Goal: Find specific page/section: Find specific page/section

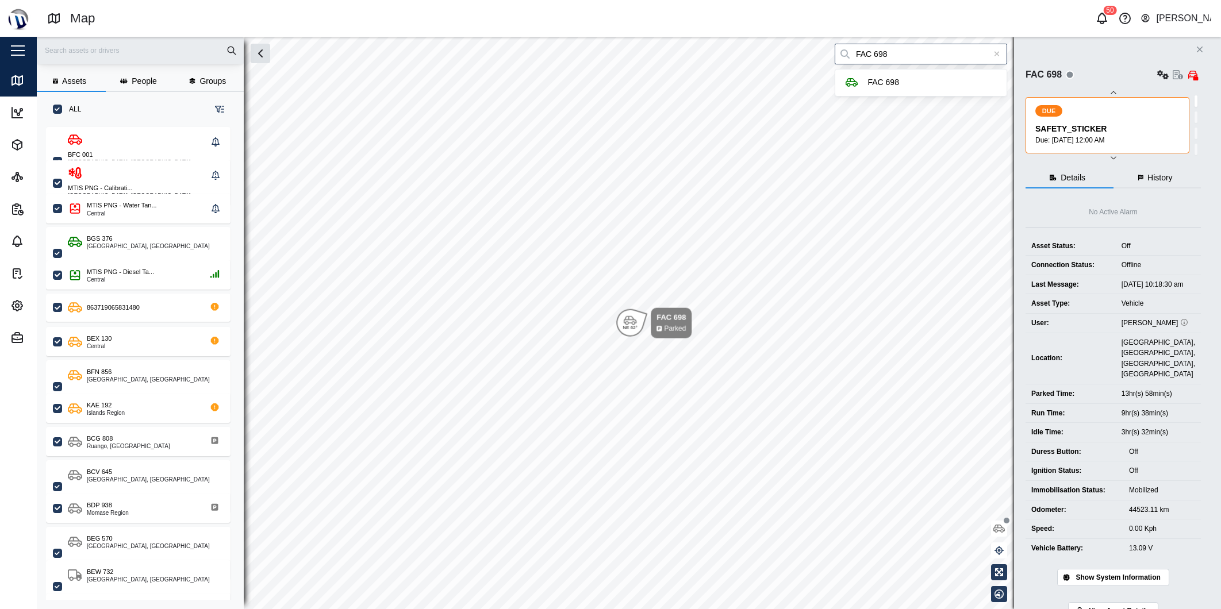
click at [996, 47] on div at bounding box center [996, 54] width 21 height 21
click at [994, 47] on input "search" at bounding box center [921, 54] width 172 height 21
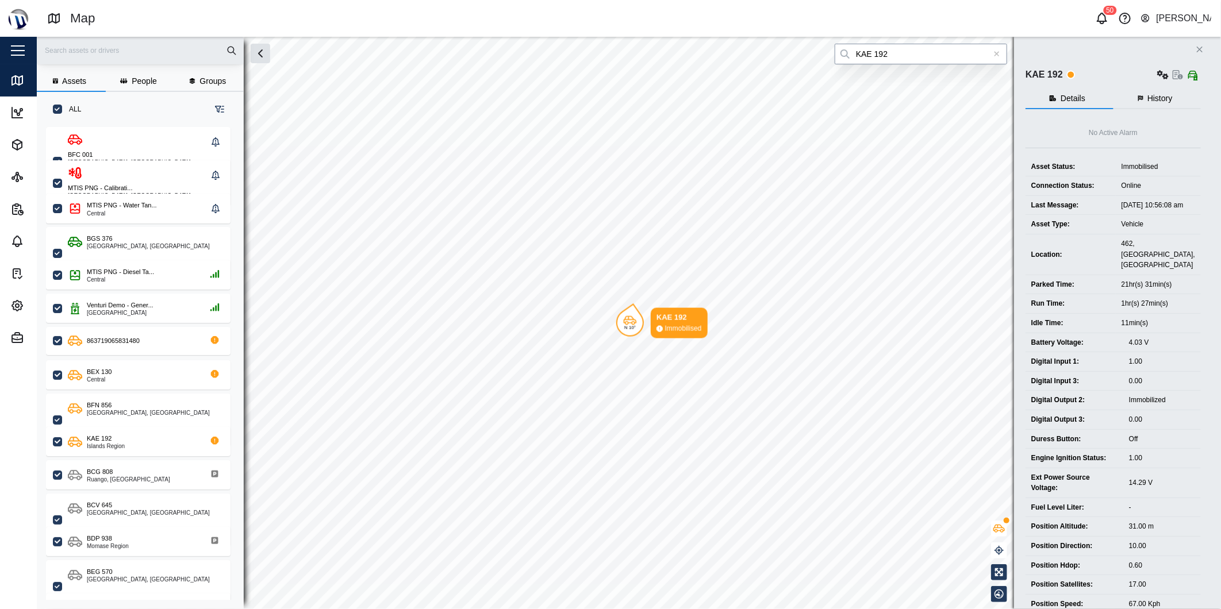
type input "KAE 192"
click at [994, 53] on icon at bounding box center [997, 54] width 6 height 8
